Goal: Task Accomplishment & Management: Use online tool/utility

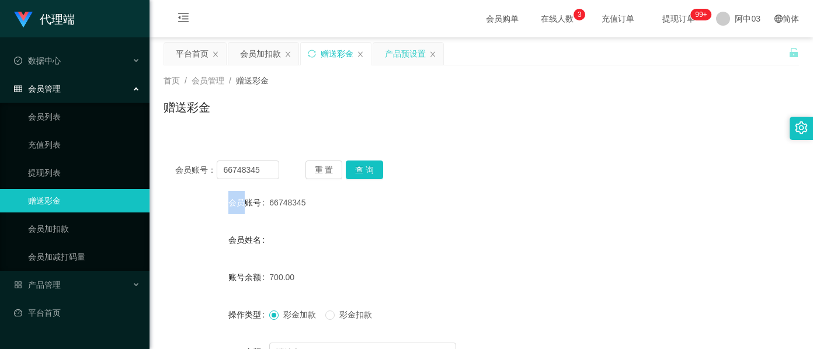
click at [398, 57] on div "产品预设置" at bounding box center [405, 54] width 41 height 22
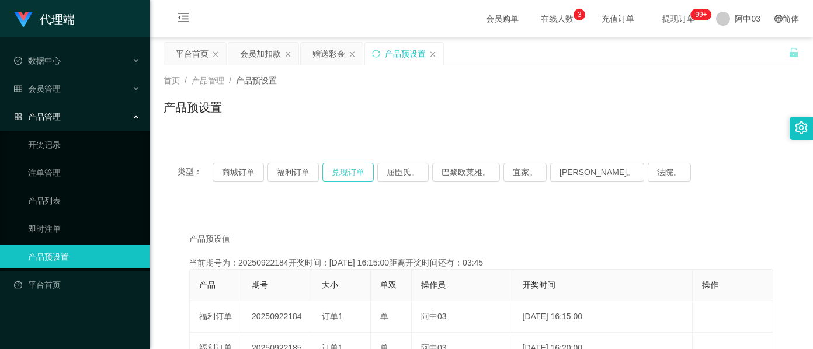
click at [353, 173] on button "兑现订单" at bounding box center [347, 172] width 51 height 19
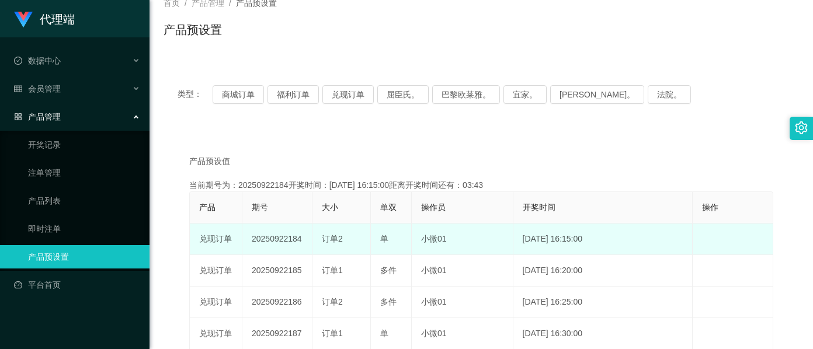
click at [283, 241] on td "20250922184" at bounding box center [277, 240] width 70 height 32
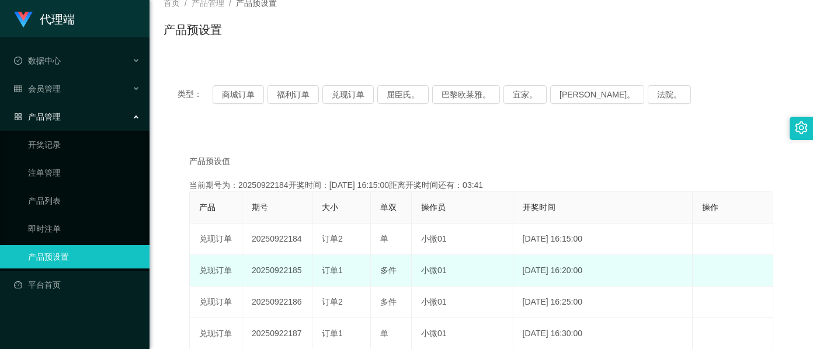
drag, startPoint x: 283, startPoint y: 241, endPoint x: 272, endPoint y: 269, distance: 29.9
click at [272, 269] on td "20250922185" at bounding box center [277, 271] width 70 height 32
copy td "20250922185"
